Goal: Download file/media

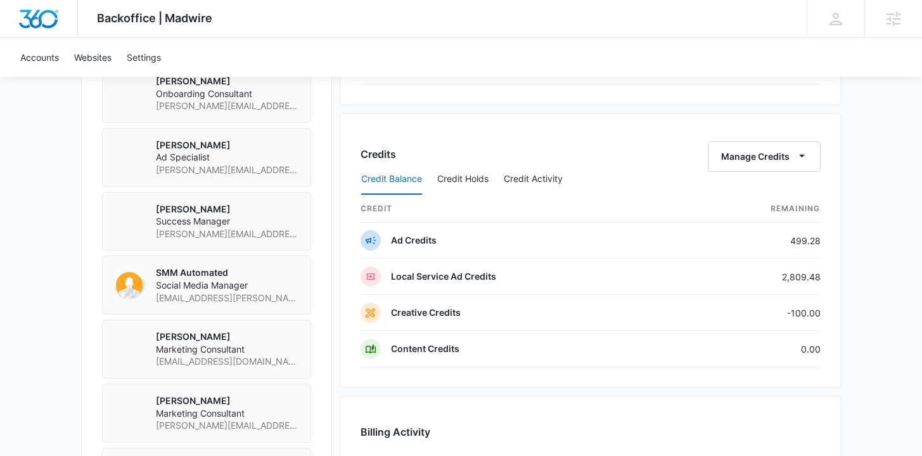
scroll to position [1267, 0]
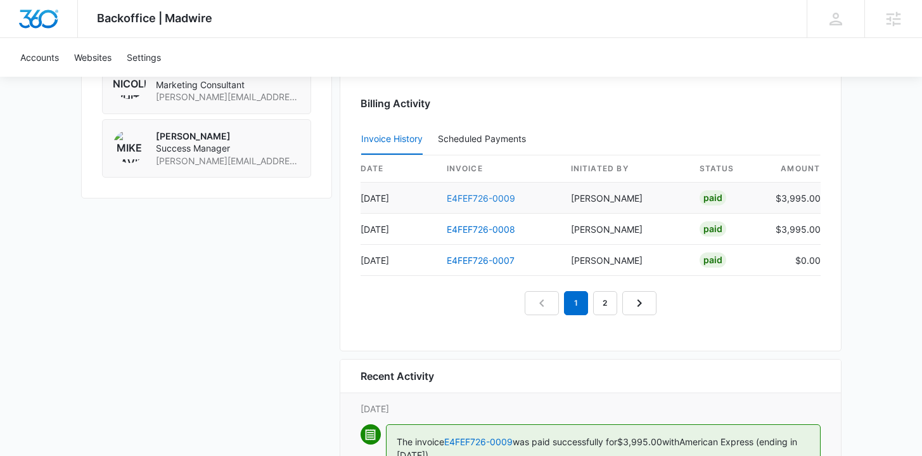
click at [486, 197] on link "E4FEF726-0009" at bounding box center [481, 198] width 68 height 11
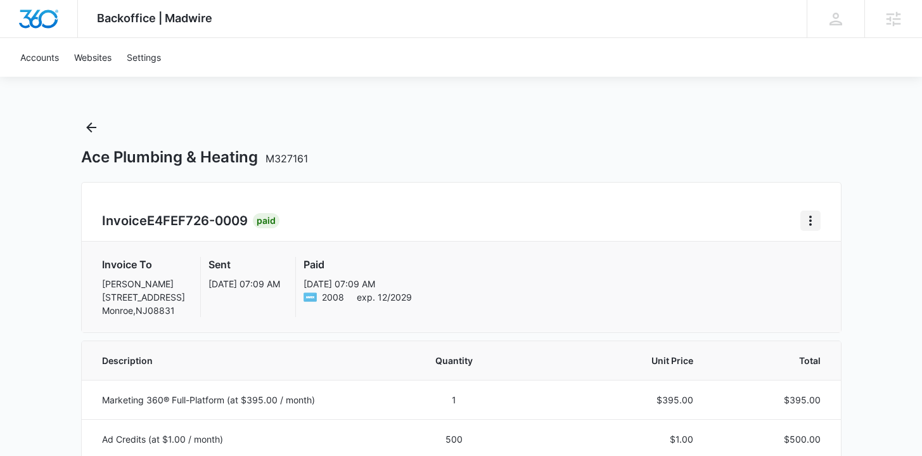
click at [817, 220] on icon "Home" at bounding box center [810, 220] width 15 height 15
click at [818, 260] on link "Download Invoice" at bounding box center [852, 255] width 73 height 11
click at [92, 130] on icon "Back" at bounding box center [91, 127] width 15 height 15
